Goal: Connect with others: Connect with others

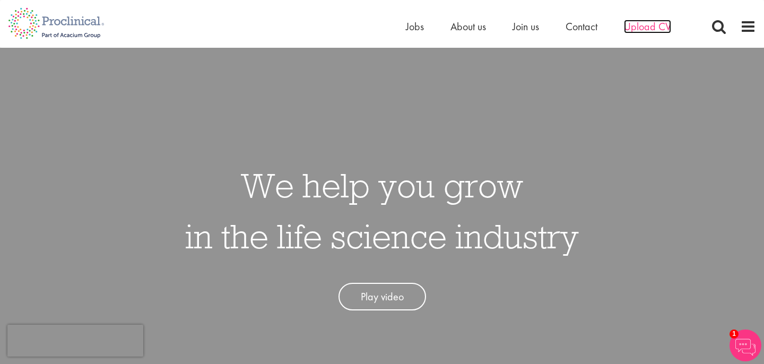
click at [635, 30] on span "Upload CV" at bounding box center [647, 27] width 47 height 14
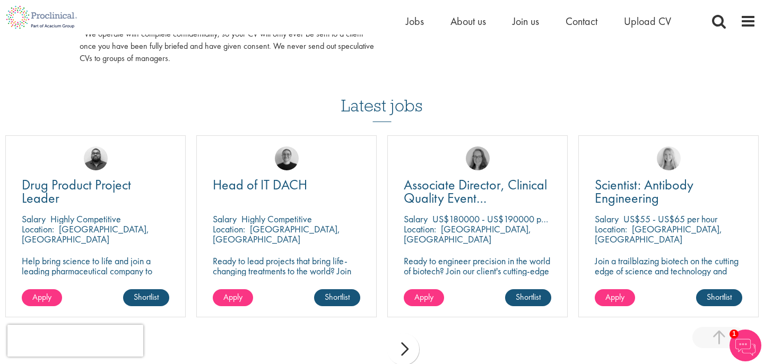
scroll to position [672, 0]
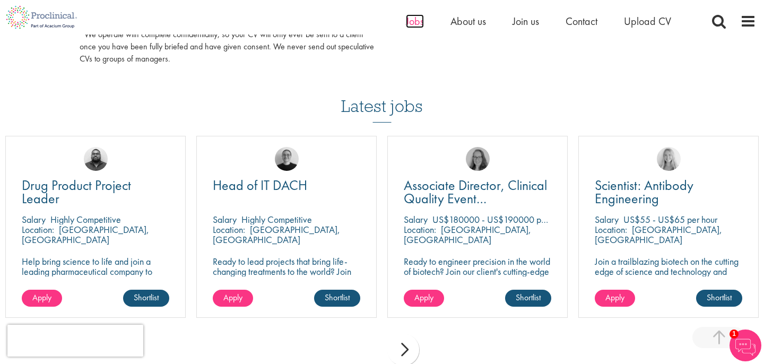
click at [416, 20] on span "Jobs" at bounding box center [415, 21] width 18 height 14
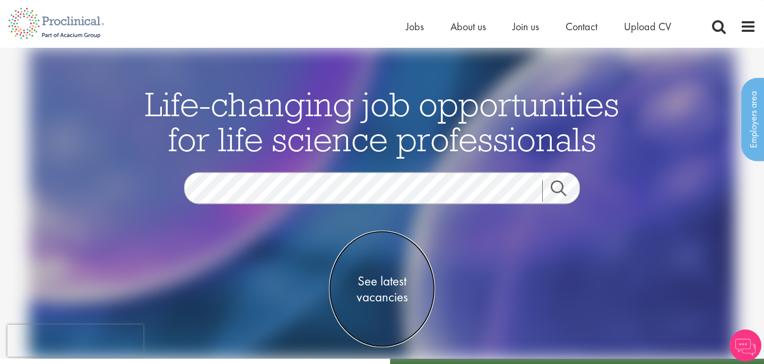
click at [378, 286] on span "See latest vacancies" at bounding box center [382, 289] width 106 height 32
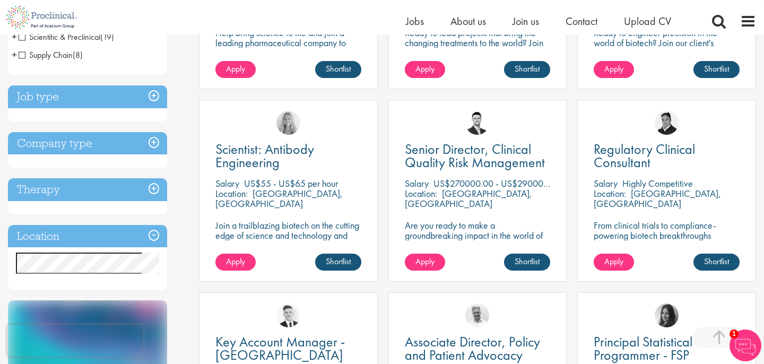
scroll to position [342, 0]
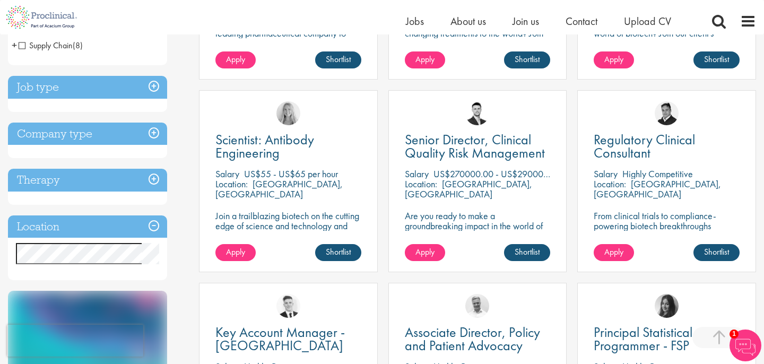
click at [155, 226] on h3 "Location" at bounding box center [87, 226] width 159 height 23
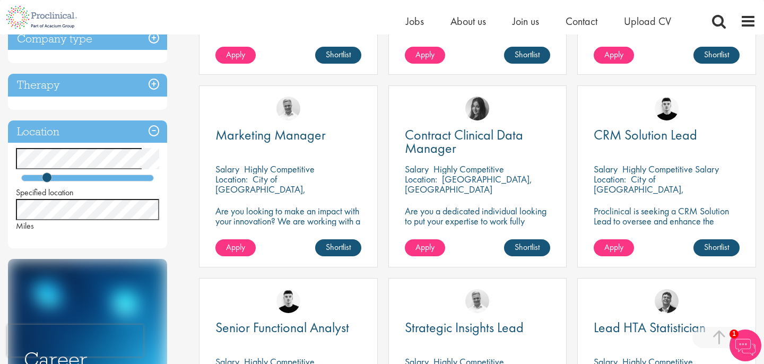
scroll to position [346, 0]
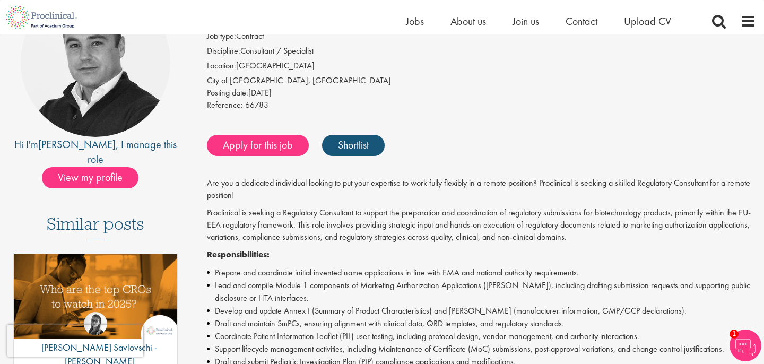
scroll to position [132, 0]
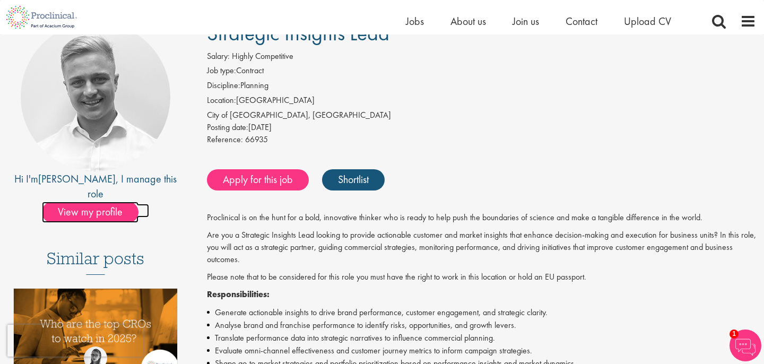
scroll to position [95, 0]
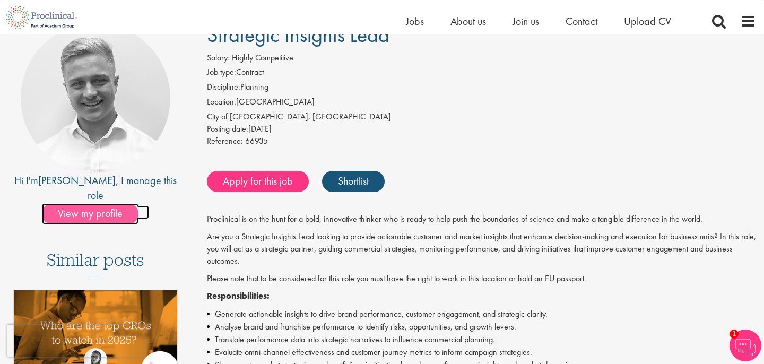
click at [114, 203] on span "View my profile" at bounding box center [90, 213] width 97 height 21
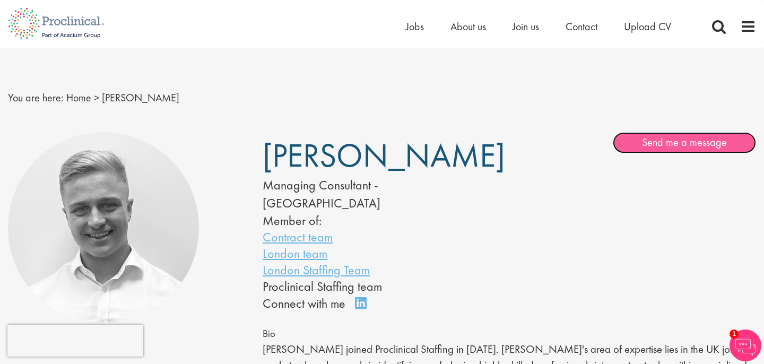
click at [694, 137] on link "Send me a message" at bounding box center [684, 142] width 143 height 21
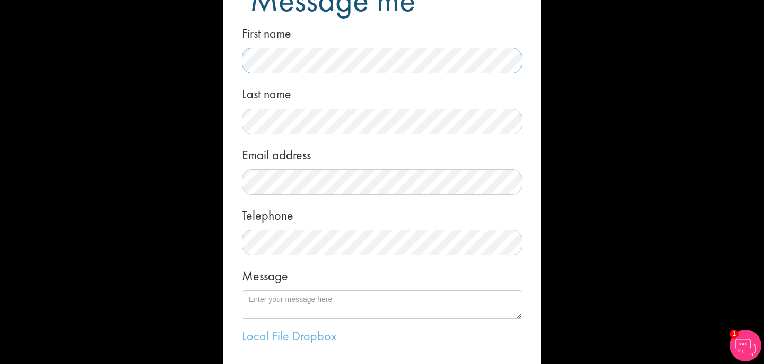
scroll to position [58, 0]
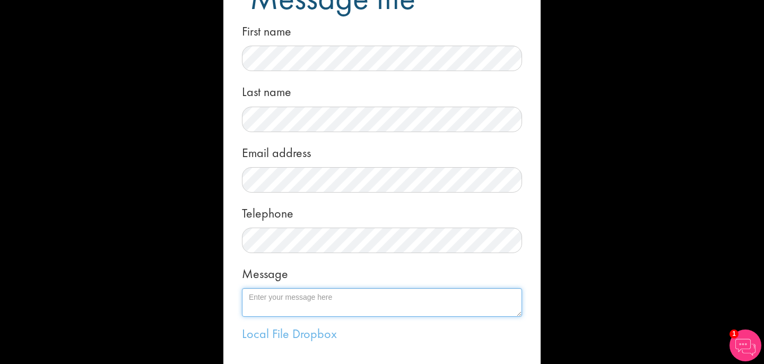
click at [285, 302] on textarea "Message" at bounding box center [382, 302] width 280 height 29
drag, startPoint x: 334, startPoint y: 311, endPoint x: 294, endPoint y: 311, distance: 39.8
click at [294, 311] on textarea "Hi Joshua, I hope you're well. I'm interested in learning more about Strategic …" at bounding box center [382, 302] width 280 height 29
click at [350, 314] on textarea "Hi Joshua, I hope you're well. I'm interested in learning more about Strategic …" at bounding box center [382, 302] width 280 height 29
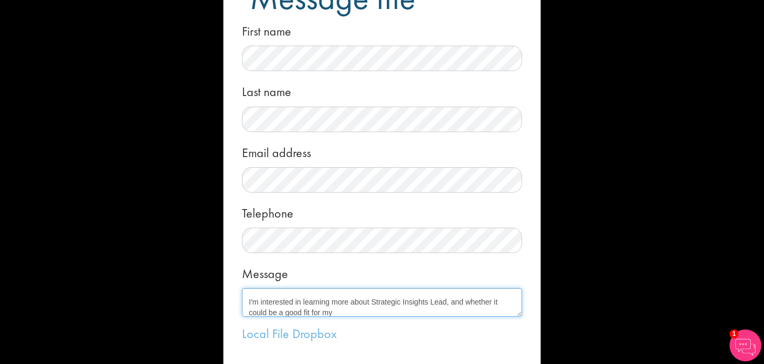
scroll to position [42, 0]
drag, startPoint x: 341, startPoint y: 314, endPoint x: 319, endPoint y: 313, distance: 21.8
click at [319, 313] on textarea "Hi Joshua, I hope you're well. I'm interested in learning more about Strategic …" at bounding box center [382, 302] width 280 height 29
click at [338, 311] on textarea "Hi Joshua, I hope you're well. I'm interested in learning more about Strategic …" at bounding box center [382, 302] width 280 height 29
click at [400, 310] on textarea "Hi Joshua, I hope you're well. I'm interested in learning more about Strategic …" at bounding box center [382, 302] width 280 height 29
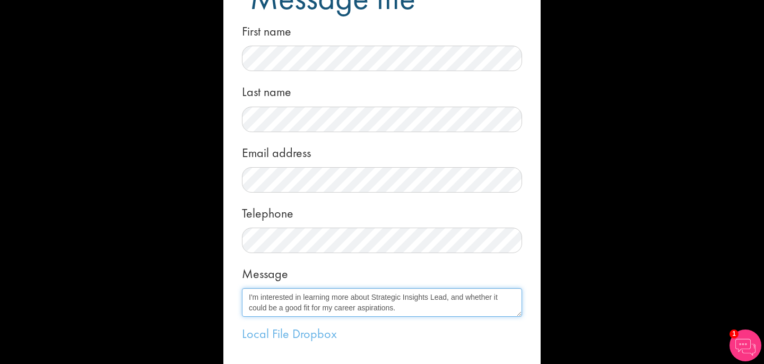
scroll to position [59, 0]
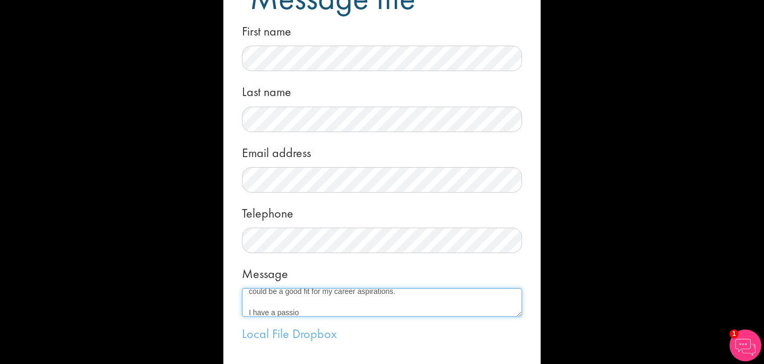
drag, startPoint x: 301, startPoint y: 311, endPoint x: 246, endPoint y: 311, distance: 55.2
click at [246, 311] on textarea "Hi Joshua, I hope you're well. I'm interested in learning more about Strategic …" at bounding box center [382, 302] width 280 height 29
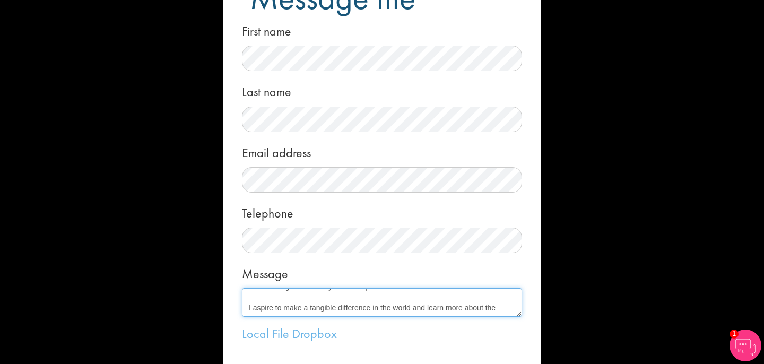
drag, startPoint x: 499, startPoint y: 310, endPoint x: 427, endPoint y: 310, distance: 71.6
click at [427, 310] on textarea "Hi Joshua, I hope you're well. I'm interested in learning more about Strategic …" at bounding box center [382, 302] width 280 height 29
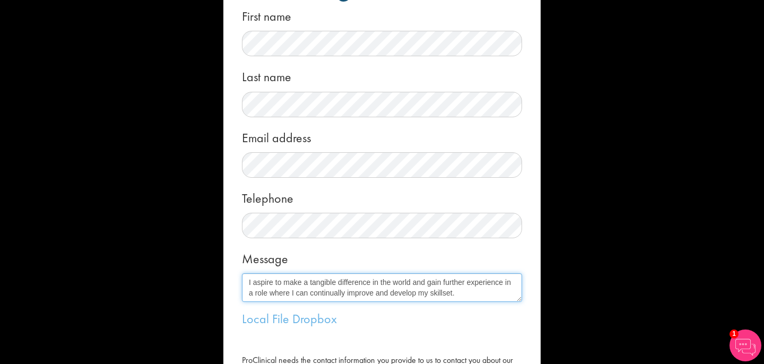
scroll to position [91, 0]
paste textarea "I came across the Strategic Insights Lead position at Proclinical and found it …"
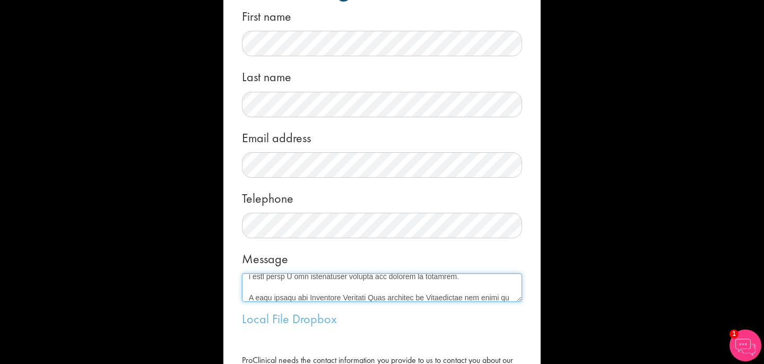
scroll to position [218, 0]
drag, startPoint x: 434, startPoint y: 295, endPoint x: 209, endPoint y: 295, distance: 225.4
click at [209, 295] on div "Message me First name Last name Email address Telephone Message Local File Drop…" at bounding box center [382, 182] width 764 height 364
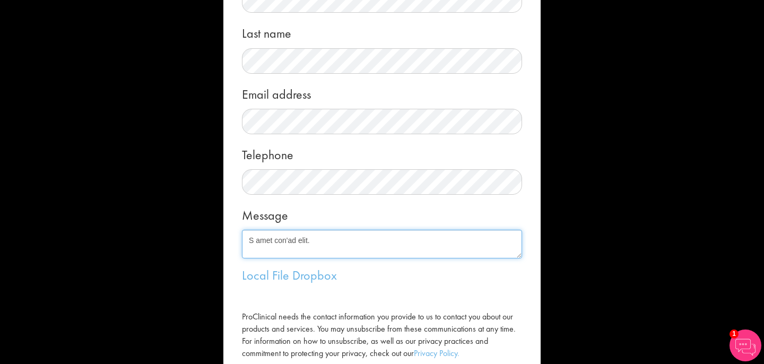
scroll to position [121, 0]
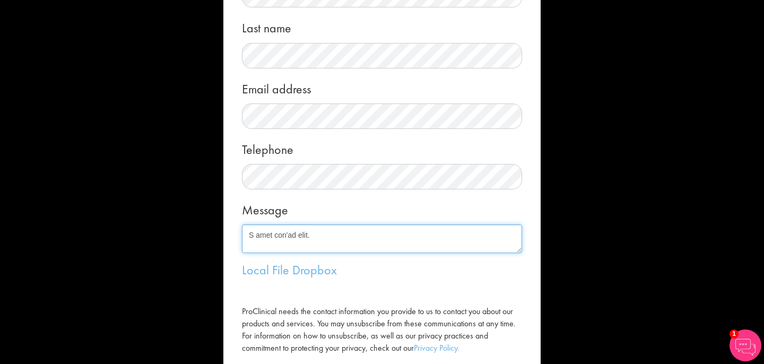
click at [299, 234] on textarea "Message" at bounding box center [382, 238] width 280 height 29
click at [313, 239] on textarea "Message" at bounding box center [382, 238] width 280 height 29
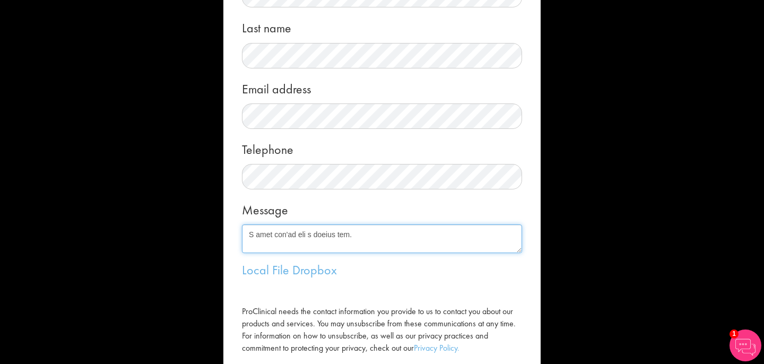
click at [341, 237] on textarea "Message" at bounding box center [382, 238] width 280 height 29
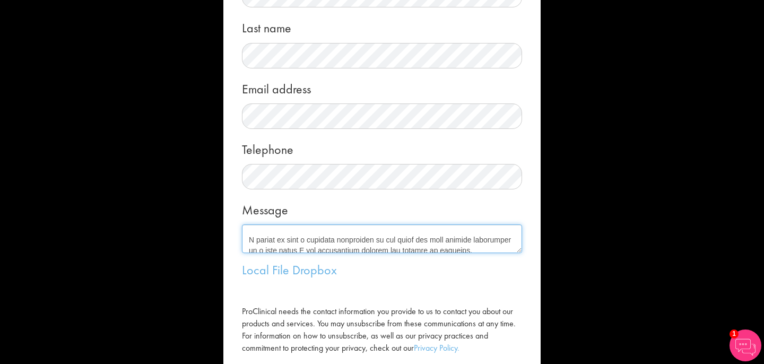
scroll to position [0, 0]
drag, startPoint x: 352, startPoint y: 237, endPoint x: 244, endPoint y: 241, distance: 107.8
click at [244, 241] on textarea "Message" at bounding box center [382, 238] width 280 height 29
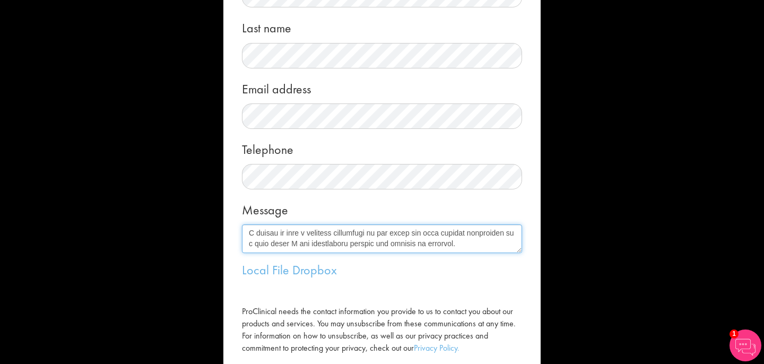
scroll to position [62, 0]
click at [246, 237] on textarea "Message" at bounding box center [382, 238] width 280 height 29
drag, startPoint x: 398, startPoint y: 235, endPoint x: 483, endPoint y: 246, distance: 86.0
click at [483, 246] on textarea "Message" at bounding box center [382, 238] width 280 height 29
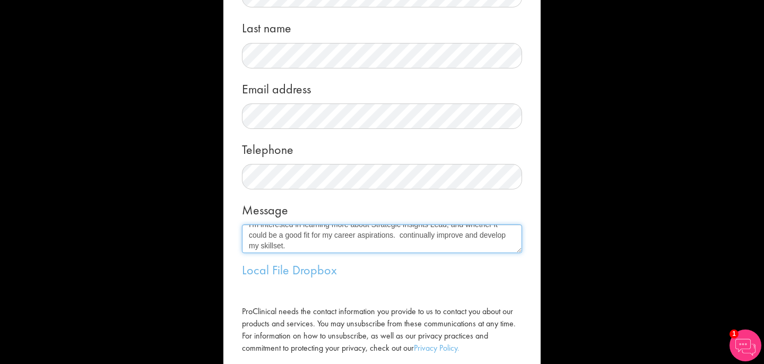
drag, startPoint x: 409, startPoint y: 246, endPoint x: 400, endPoint y: 232, distance: 16.5
click at [400, 232] on textarea "Hi Joshua, I'm interested in learning more about Strategic Insights Lead, and w…" at bounding box center [382, 238] width 280 height 29
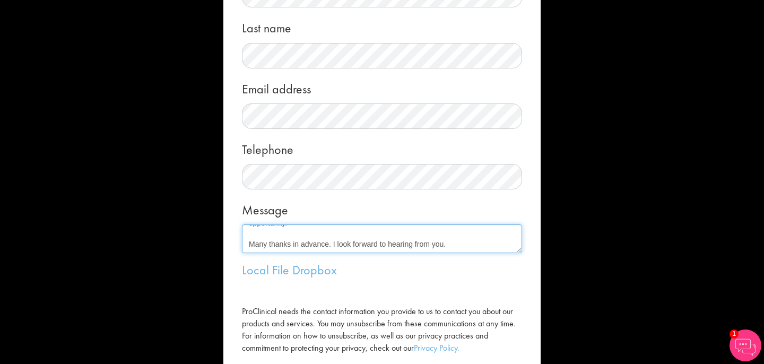
drag, startPoint x: 482, startPoint y: 240, endPoint x: 239, endPoint y: 263, distance: 243.9
click at [239, 263] on form "Message me First name Last name Email address Telephone Message Local File Drop…" at bounding box center [381, 152] width 301 height 514
click at [317, 227] on textarea "Hi Joshua, I'm interested in learning more about Strategic Insights Lead, and w…" at bounding box center [382, 238] width 280 height 29
drag, startPoint x: 291, startPoint y: 242, endPoint x: 247, endPoint y: 251, distance: 44.8
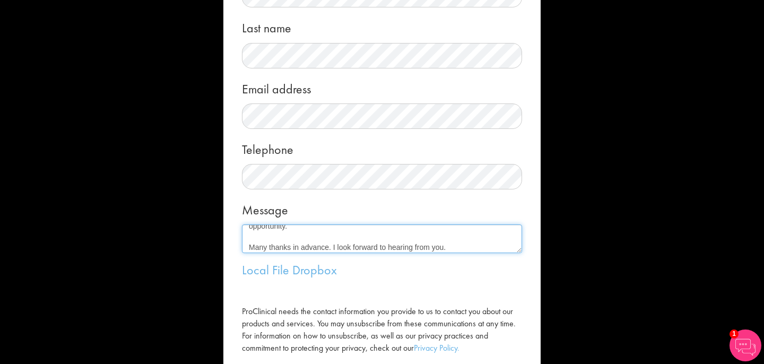
click at [247, 251] on textarea "Hi Joshua, I'm interested in learning more about Strategic Insights Lead, and w…" at bounding box center [382, 238] width 280 height 29
click at [268, 245] on textarea "Hi Joshua, I'm interested in learning more about Strategic Insights Lead, and w…" at bounding box center [382, 238] width 280 height 29
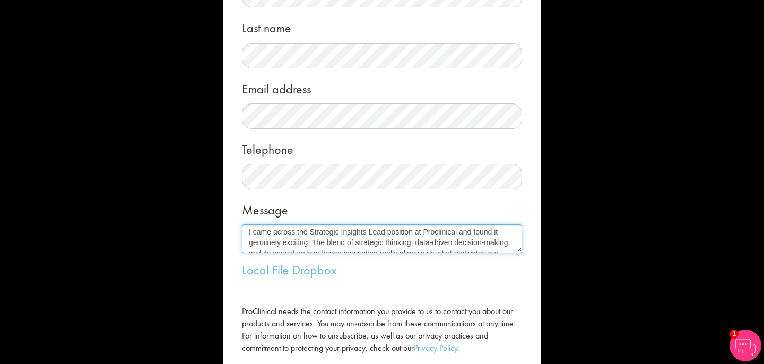
scroll to position [79, 0]
drag, startPoint x: 292, startPoint y: 233, endPoint x: 245, endPoint y: 233, distance: 47.7
click at [245, 233] on textarea "Hi Joshua, I'm interested in learning more about Strategic Insights Lead, and w…" at bounding box center [382, 238] width 280 height 29
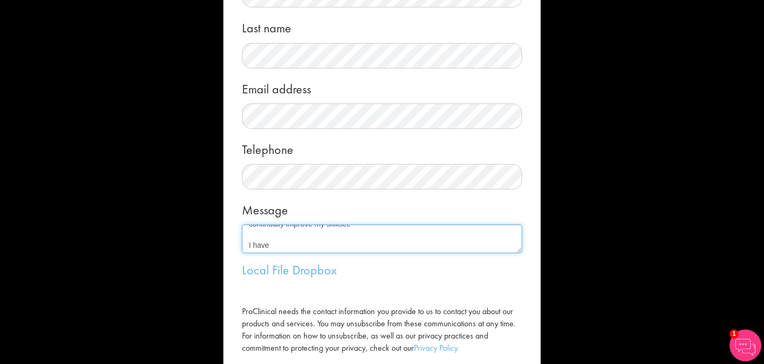
scroll to position [85, 0]
drag, startPoint x: 283, startPoint y: 250, endPoint x: 247, endPoint y: 249, distance: 36.6
click at [247, 249] on textarea "Hi Joshua, I'm interested in learning more about Strategic Insights Lead, and w…" at bounding box center [382, 238] width 280 height 29
click at [264, 247] on textarea "Hi Joshua, I'm interested in learning more about Strategic Insights Lead, and w…" at bounding box center [382, 238] width 280 height 29
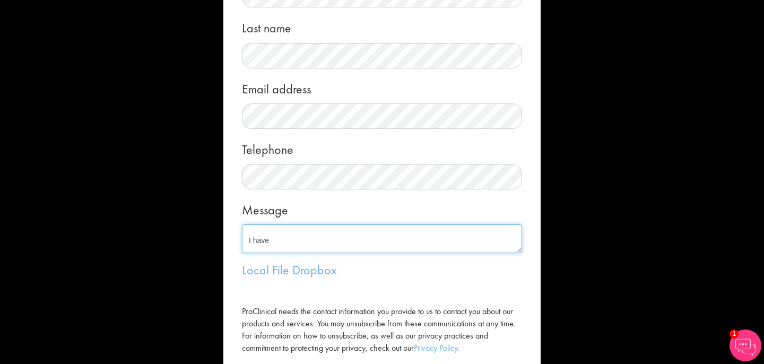
drag, startPoint x: 272, startPoint y: 240, endPoint x: 245, endPoint y: 240, distance: 27.6
click at [245, 240] on textarea "Hi Joshua, I'm interested in learning more about Strategic Insights Lead, and w…" at bounding box center [382, 238] width 280 height 29
drag, startPoint x: 333, startPoint y: 248, endPoint x: 232, endPoint y: 248, distance: 101.3
click at [232, 248] on form "Message me First name Last name Email address Telephone Message Hi Joshua, I'm …" at bounding box center [381, 152] width 301 height 514
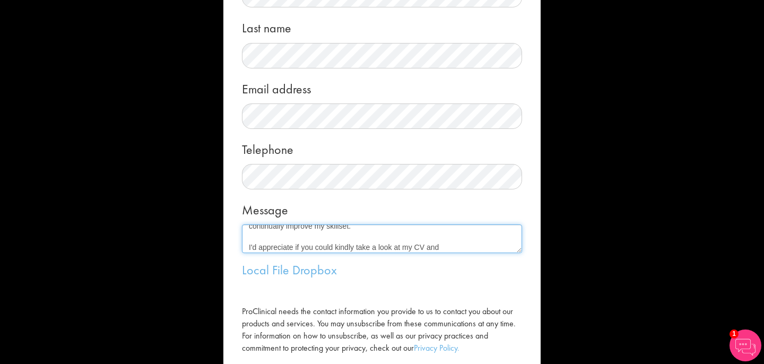
click at [345, 247] on textarea "Hi Joshua, I'm interested in learning more about Strategic Insights Lead, and w…" at bounding box center [382, 238] width 280 height 29
click at [432, 243] on textarea "Hi Joshua, I'm interested in learning more about Strategic Insights Lead, and w…" at bounding box center [382, 238] width 280 height 29
drag, startPoint x: 353, startPoint y: 248, endPoint x: 309, endPoint y: 222, distance: 51.1
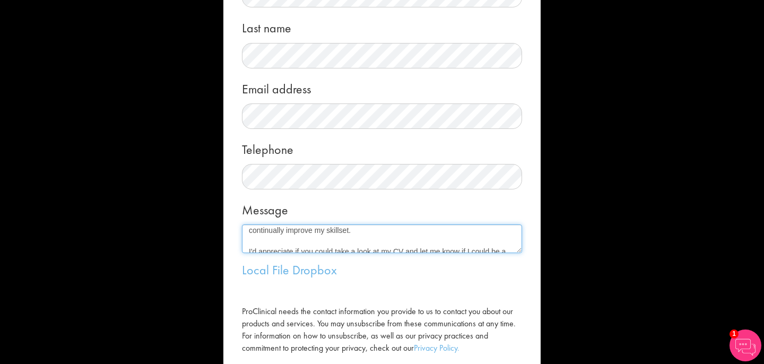
click at [309, 222] on div "Message Hi Joshua, I'm interested in learning more about Strategic Insights Lea…" at bounding box center [382, 225] width 280 height 56
click at [337, 251] on textarea "Hi Joshua, I'm interested in learning more about Strategic Insights Lead, and w…" at bounding box center [382, 238] width 280 height 29
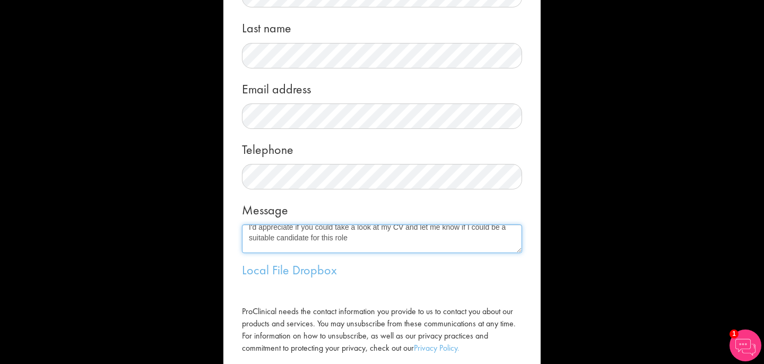
click at [348, 238] on textarea "Hi Joshua, I'm interested in learning more about Strategic Insights Lead, and w…" at bounding box center [382, 238] width 280 height 29
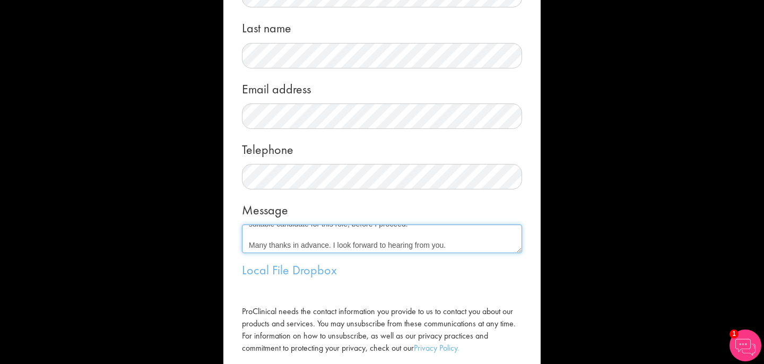
scroll to position [95, 0]
click at [452, 247] on textarea "Hi Joshua, I'm interested in learning more about Strategic Insights Lead, and w…" at bounding box center [382, 238] width 280 height 29
type textarea "Hi Joshua, I'm interested in learning more about Strategic Insights Lead, and w…"
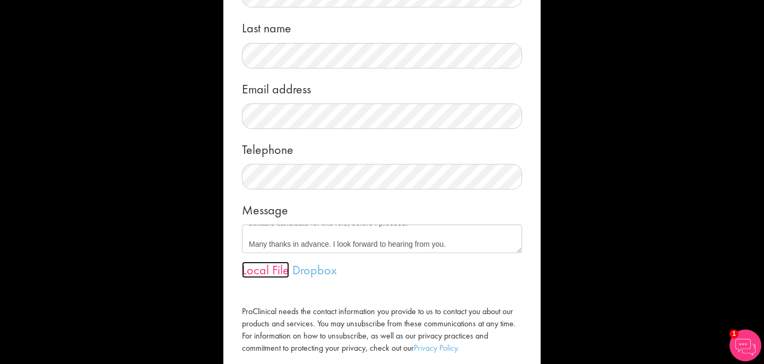
click at [270, 275] on link "Local File" at bounding box center [265, 269] width 47 height 16
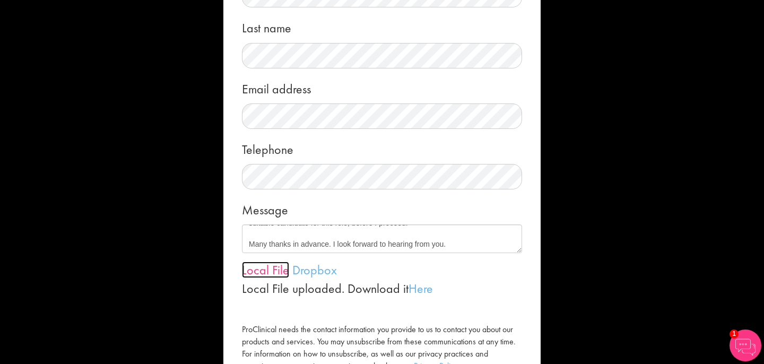
scroll to position [202, 0]
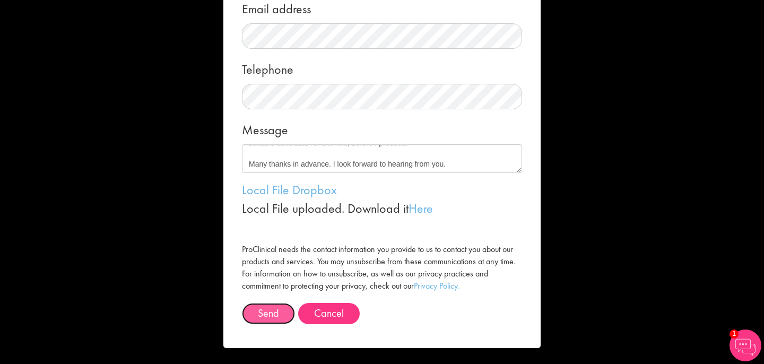
click at [271, 314] on button "Send" at bounding box center [268, 313] width 53 height 21
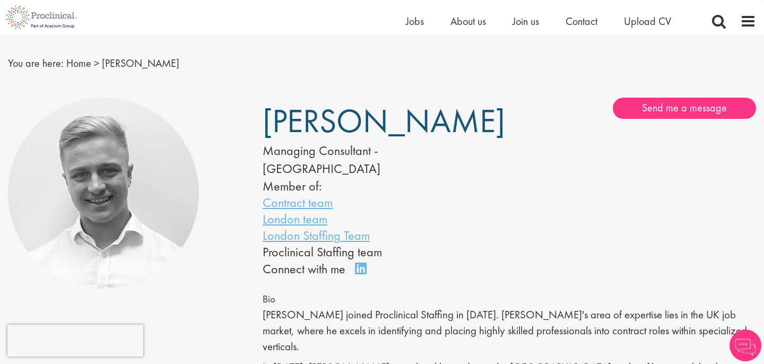
scroll to position [27, 0]
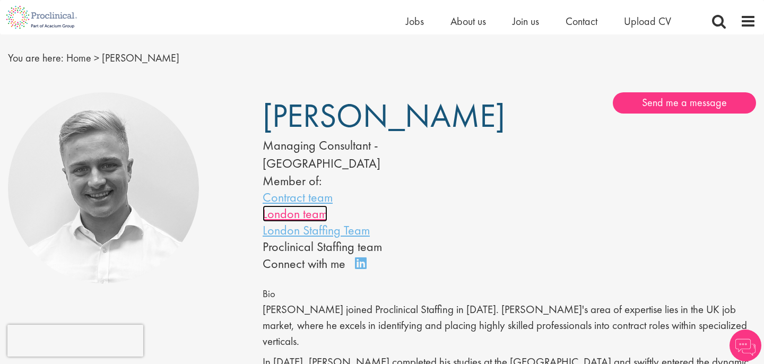
click at [307, 205] on link "London team" at bounding box center [295, 213] width 65 height 16
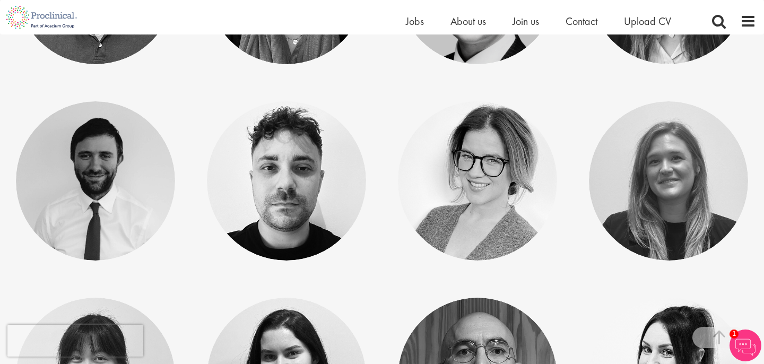
scroll to position [369, 0]
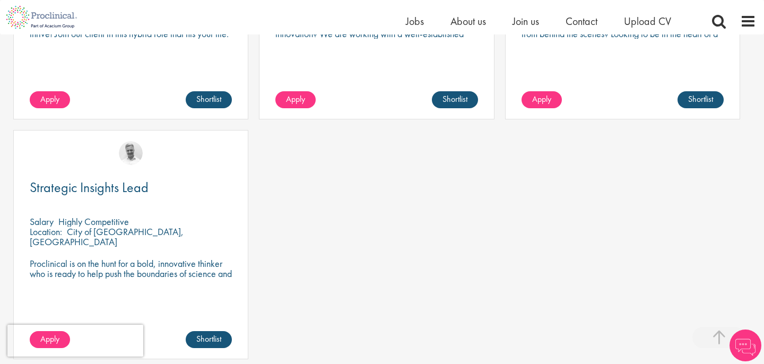
scroll to position [634, 0]
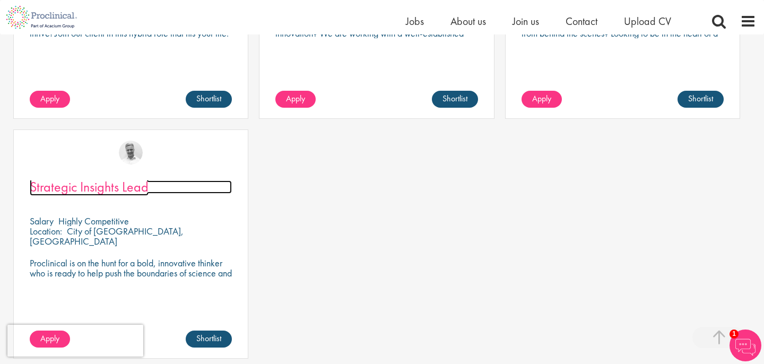
click at [119, 178] on span "Strategic Insights Lead" at bounding box center [89, 187] width 119 height 18
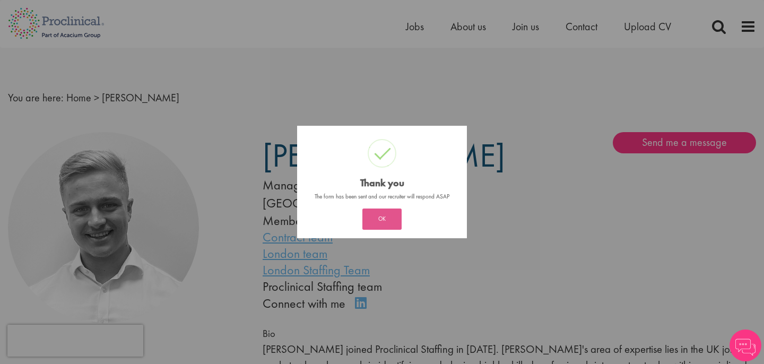
click at [394, 212] on button "OK" at bounding box center [381, 218] width 39 height 21
